Goal: Information Seeking & Learning: Learn about a topic

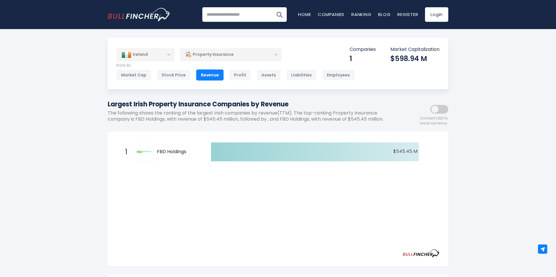
click at [274, 52] on div "Property Insurance" at bounding box center [231, 54] width 102 height 13
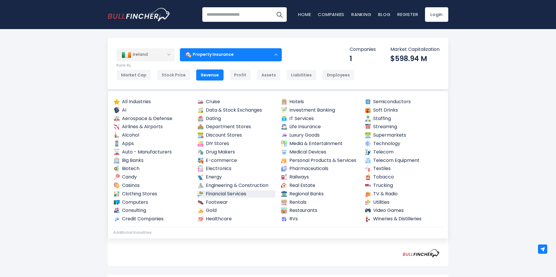
click at [231, 194] on link "Financial Services" at bounding box center [236, 194] width 79 height 7
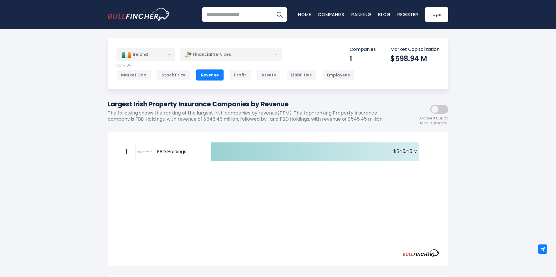
click at [251, 58] on div "Financial Services" at bounding box center [231, 54] width 102 height 13
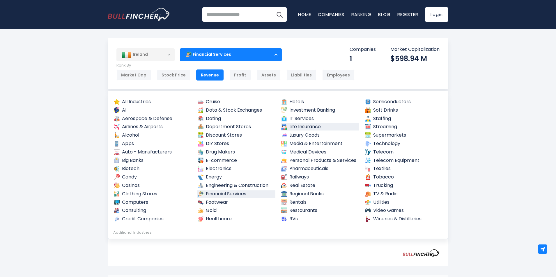
click at [294, 129] on link "Life Insurance" at bounding box center [320, 126] width 79 height 7
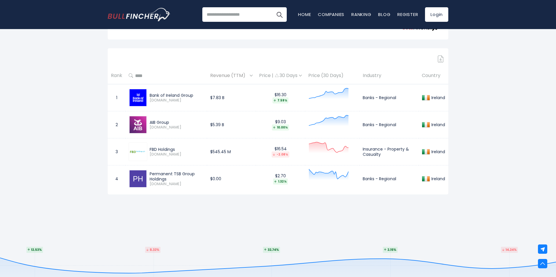
scroll to position [233, 0]
